Goal: Task Accomplishment & Management: Use online tool/utility

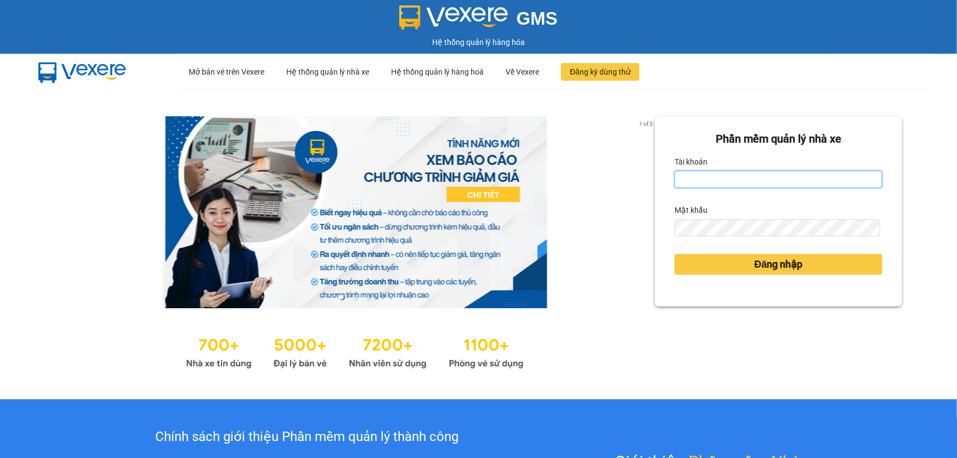
click at [764, 176] on input "Tài khoản" at bounding box center [779, 180] width 208 height 18
click at [756, 197] on form "Phần mềm quản lý nhà xe Tài khoản d Mật khẩu Đăng nhập" at bounding box center [779, 212] width 208 height 162
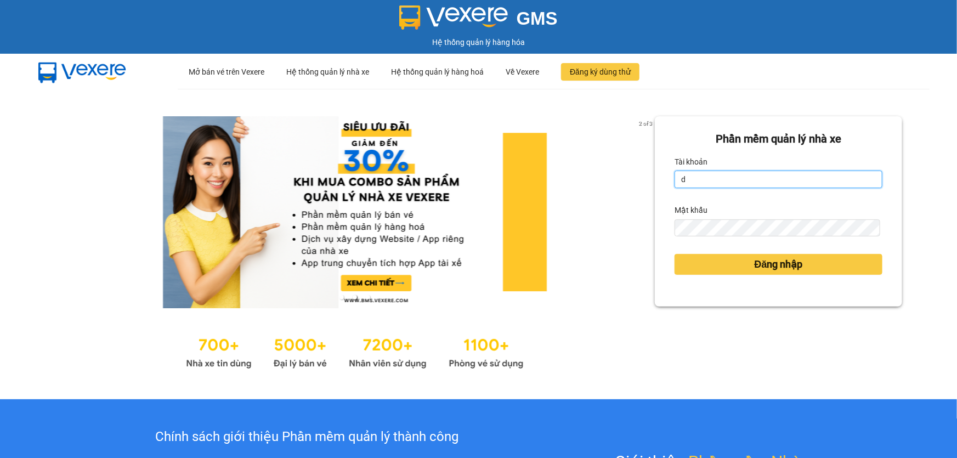
click at [747, 176] on input "d" at bounding box center [779, 180] width 208 height 18
type input "dltduong.hhg"
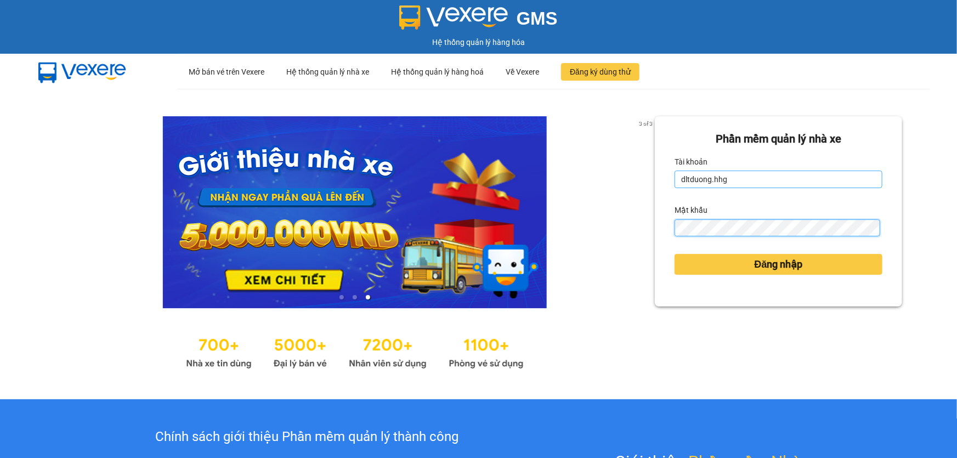
click at [675, 254] on button "Đăng nhập" at bounding box center [779, 264] width 208 height 21
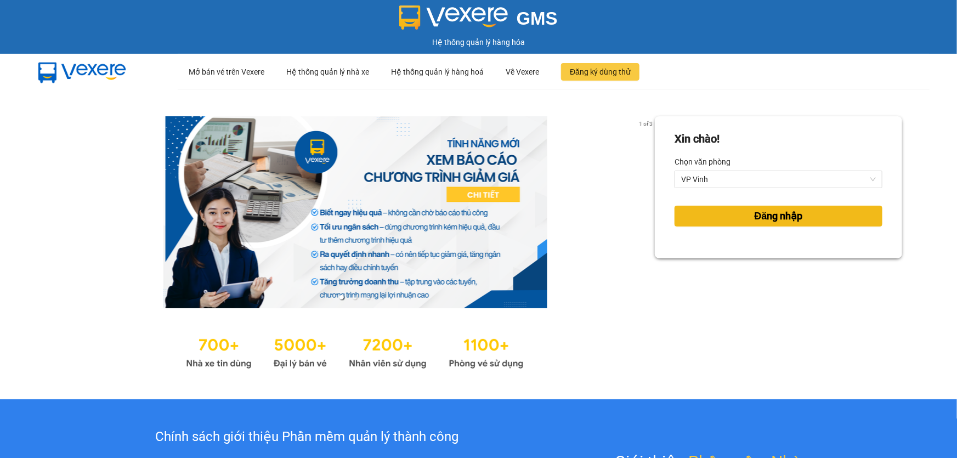
click at [730, 212] on button "Đăng nhập" at bounding box center [779, 216] width 208 height 21
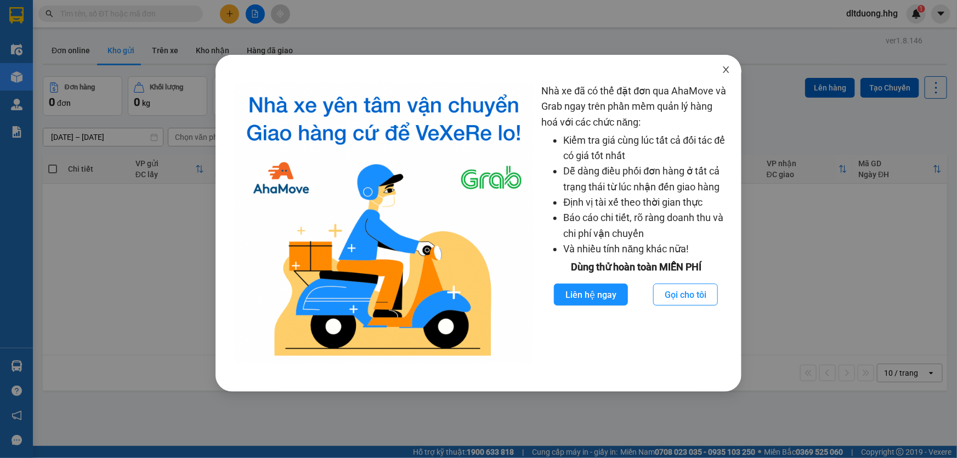
click at [727, 65] on icon "close" at bounding box center [726, 69] width 9 height 9
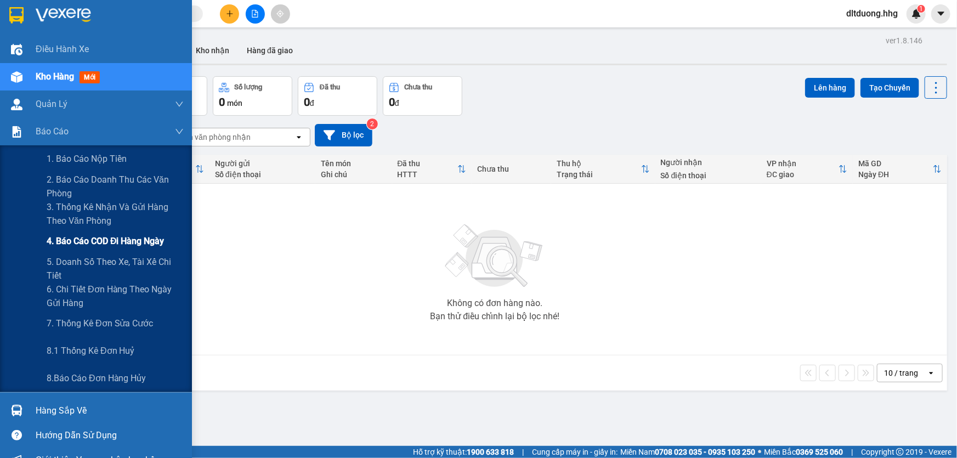
click at [100, 242] on span "4. Báo cáo COD đi hàng ngày" at bounding box center [106, 241] width 118 height 14
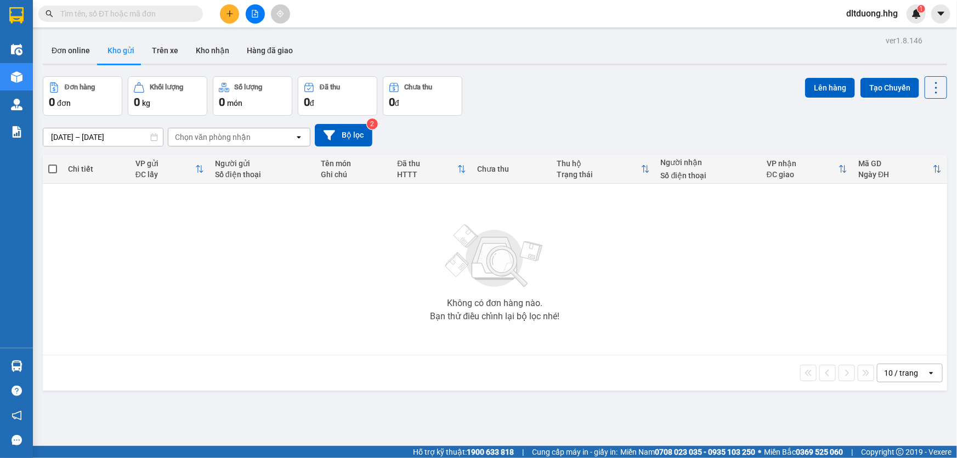
click at [128, 13] on input "text" at bounding box center [124, 14] width 129 height 12
paste input "VPV0610250194"
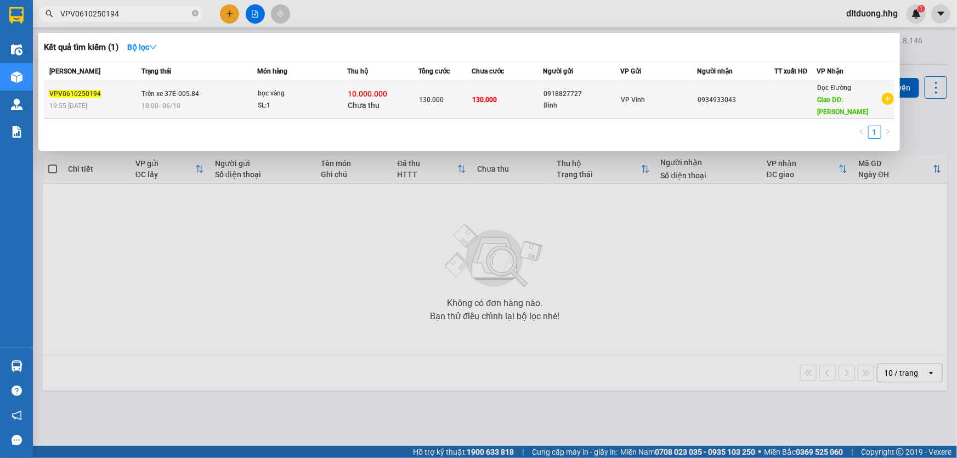
type input "VPV0610250194"
click at [382, 99] on div "10.000.000 Chưa thu" at bounding box center [383, 99] width 70 height 23
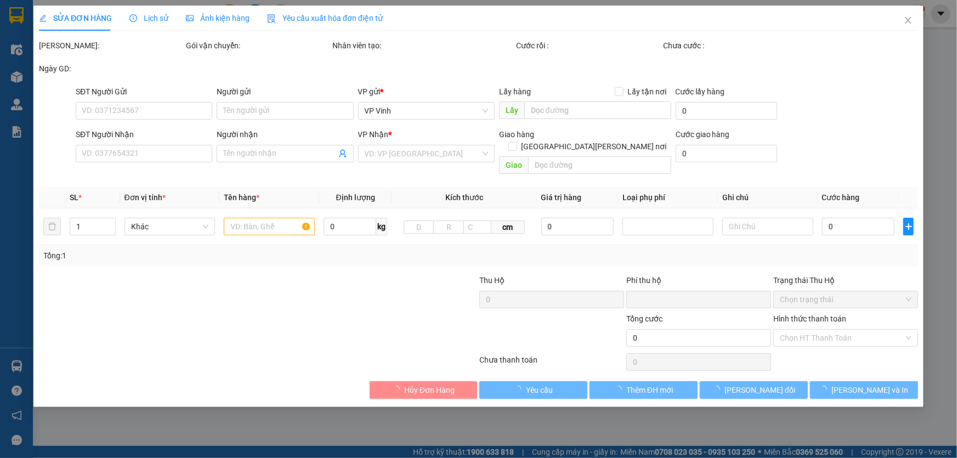
type input "0918827727"
type input "Bình"
type input "0934933043"
type input "Q. Ngãi"
type input "80.000"
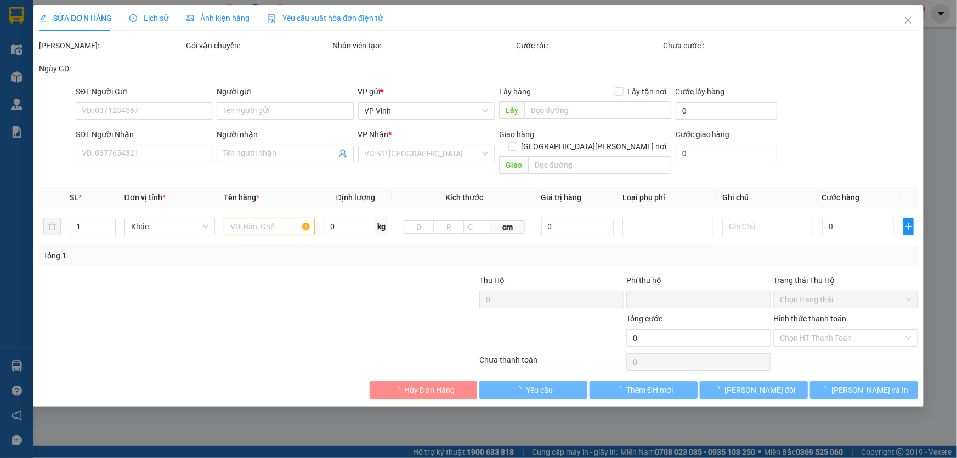
type input "130.000"
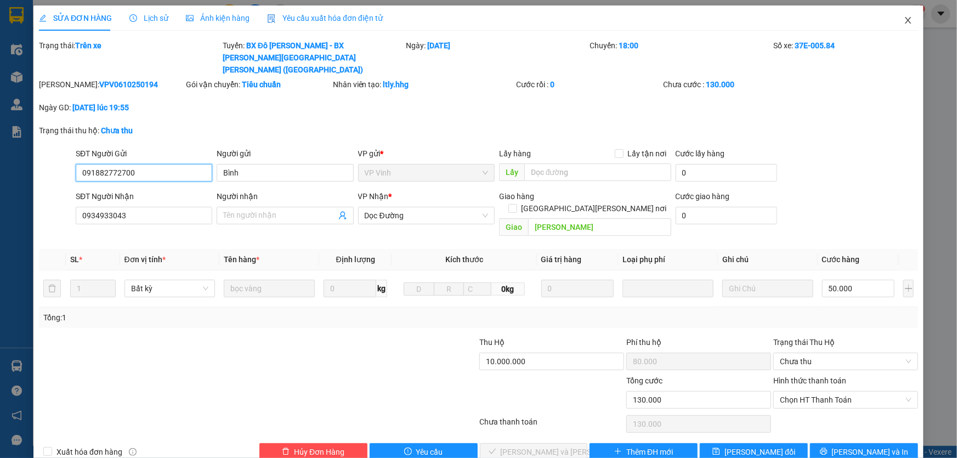
type input "091882772700"
click at [905, 21] on icon "close" at bounding box center [908, 20] width 9 height 9
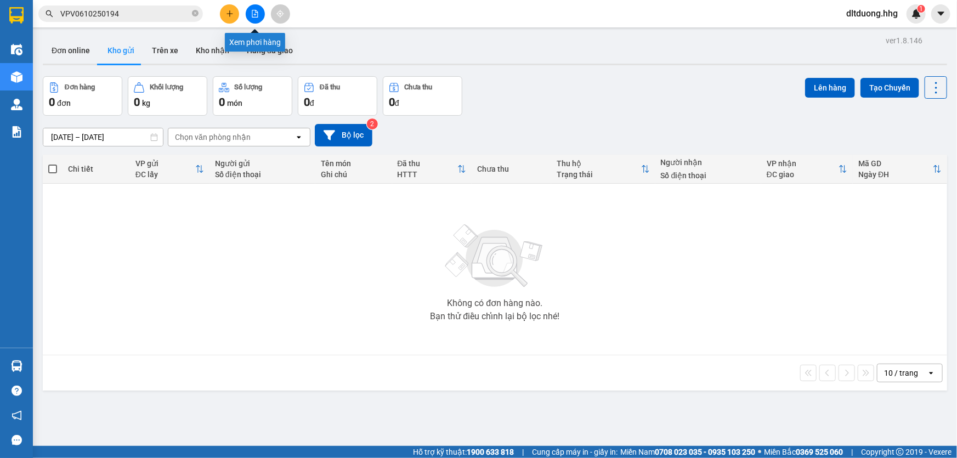
click at [257, 15] on icon "file-add" at bounding box center [255, 14] width 8 height 8
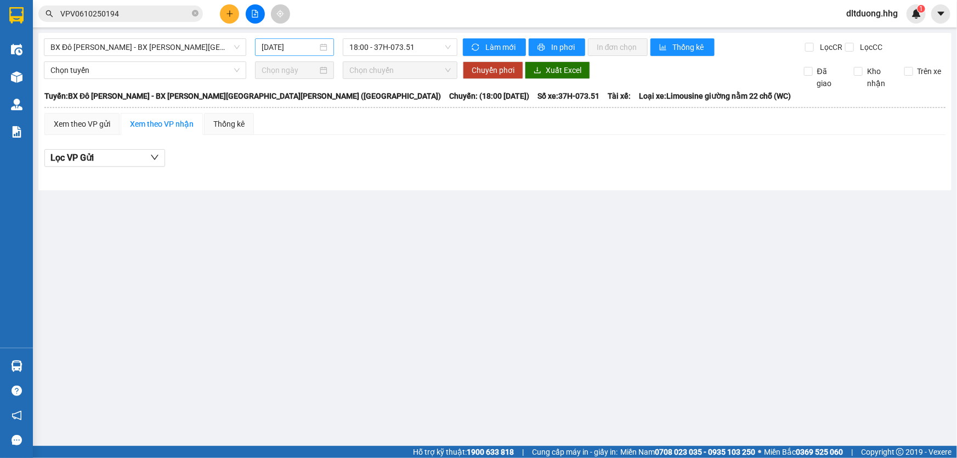
click at [277, 45] on input "13/10/2025" at bounding box center [290, 47] width 56 height 12
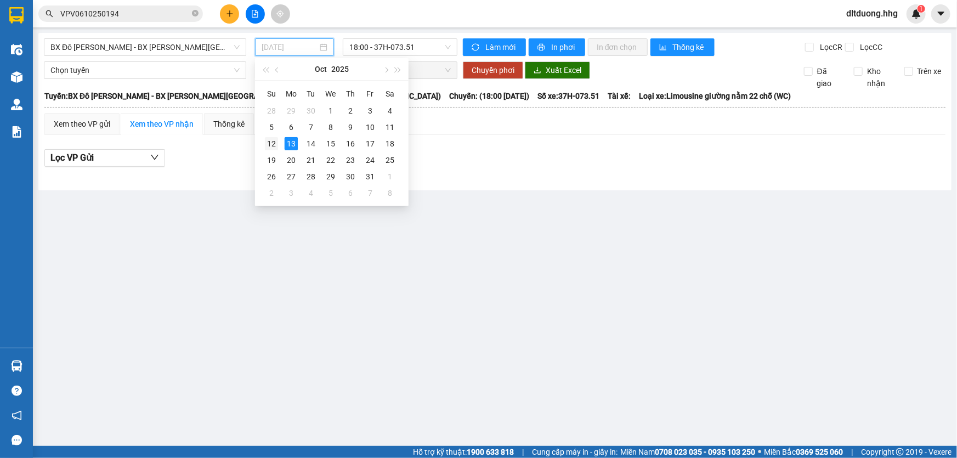
click at [273, 143] on div "12" at bounding box center [271, 143] width 13 height 13
type input "12/10/2025"
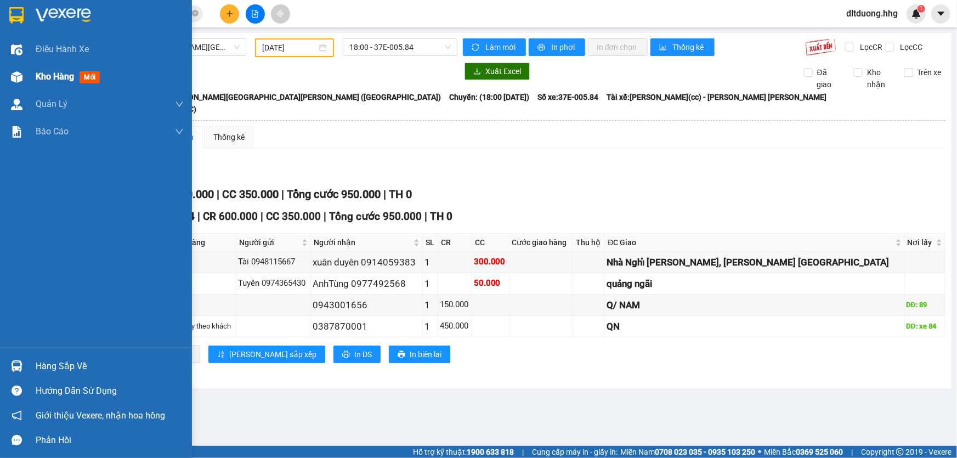
click at [42, 73] on span "Kho hàng" at bounding box center [55, 76] width 38 height 10
